Goal: Transaction & Acquisition: Purchase product/service

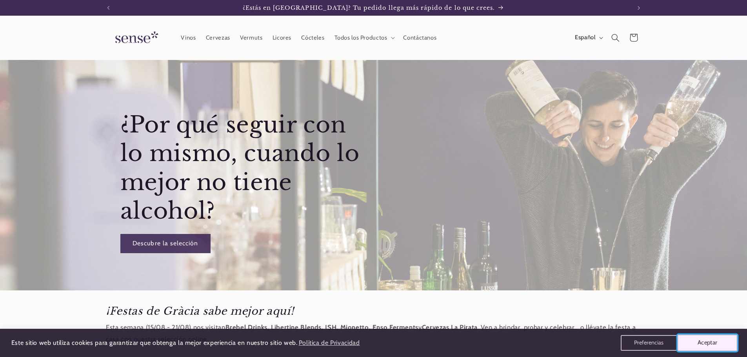
click at [691, 339] on button "Aceptar" at bounding box center [708, 343] width 60 height 16
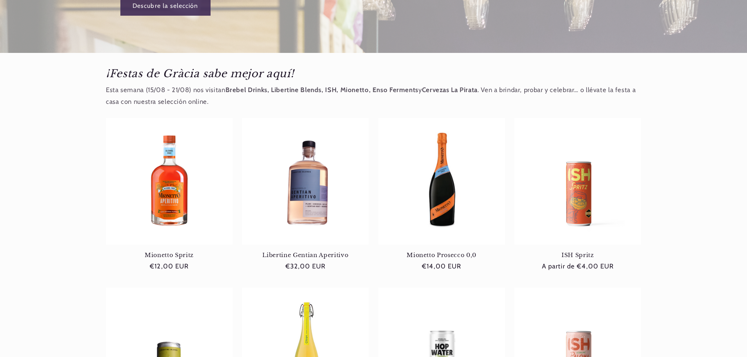
scroll to position [392, 0]
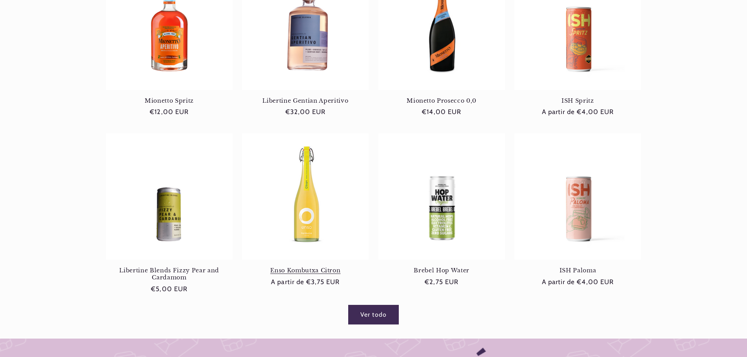
click at [323, 267] on link "Enso Kombutxa Citron" at bounding box center [305, 270] width 127 height 7
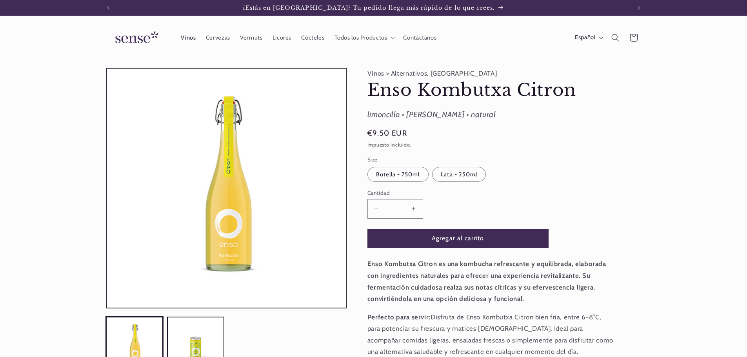
click at [189, 38] on span "Vinos" at bounding box center [188, 37] width 15 height 7
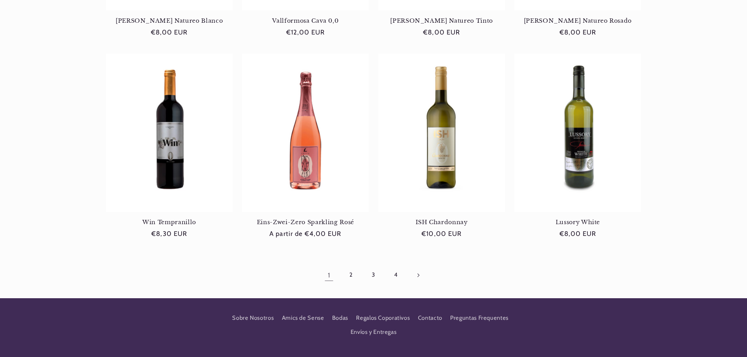
scroll to position [706, 0]
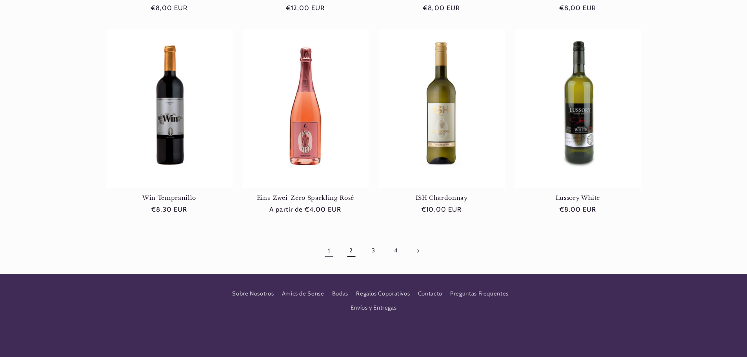
click at [351, 250] on link "2" at bounding box center [351, 251] width 18 height 18
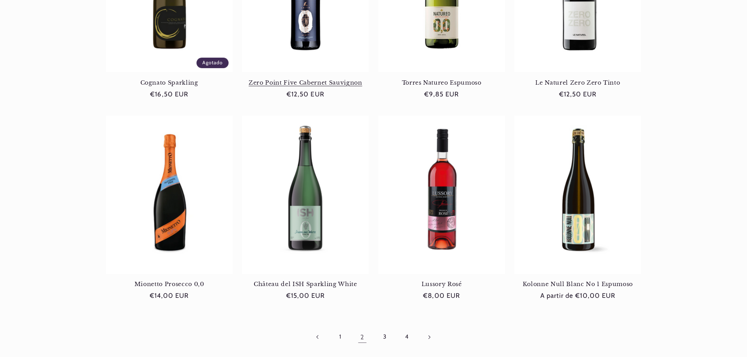
scroll to position [628, 0]
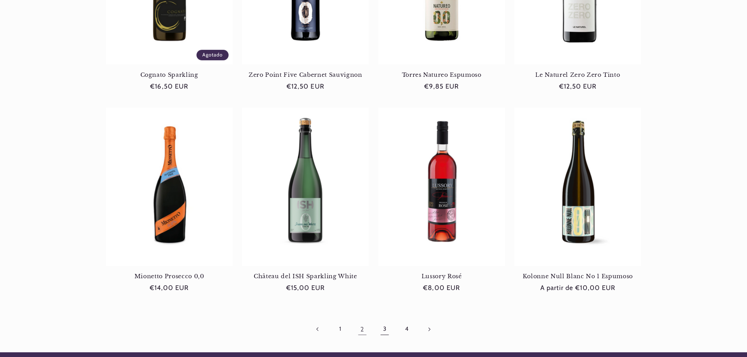
click at [385, 329] on link "3" at bounding box center [385, 329] width 18 height 18
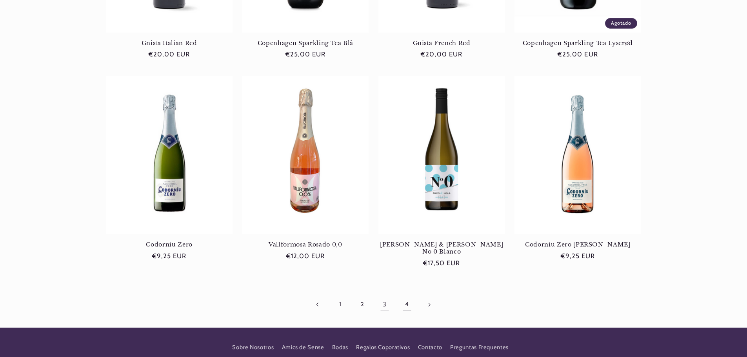
click at [407, 296] on link "4" at bounding box center [407, 305] width 18 height 18
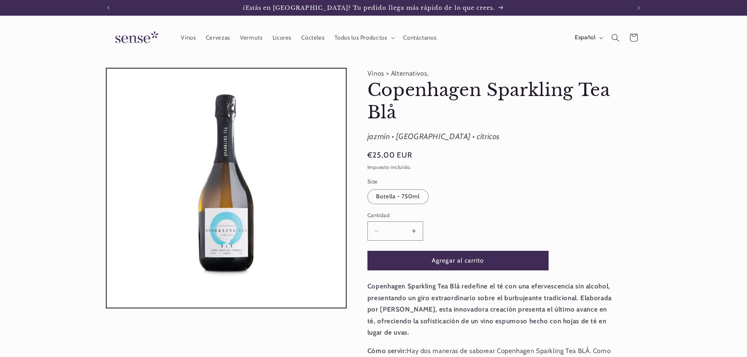
scroll to position [0, 522]
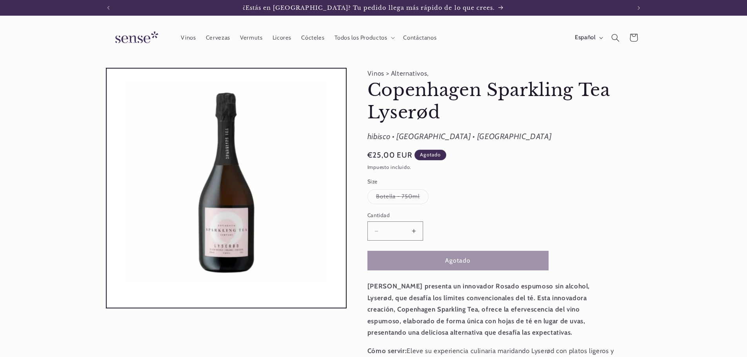
scroll to position [0, 522]
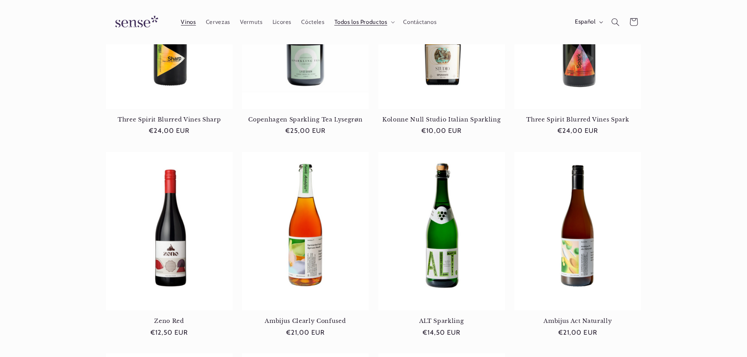
scroll to position [78, 0]
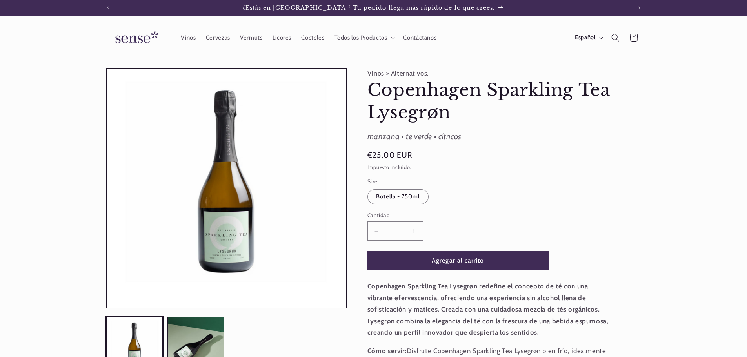
scroll to position [0, 522]
